Goal: Task Accomplishment & Management: Manage account settings

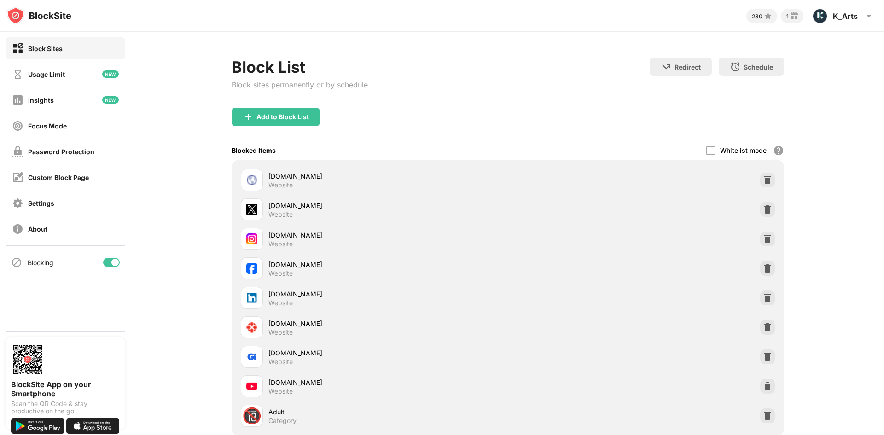
click at [108, 262] on div at bounding box center [111, 262] width 17 height 9
click at [105, 259] on div at bounding box center [111, 262] width 17 height 9
